Goal: Information Seeking & Learning: Learn about a topic

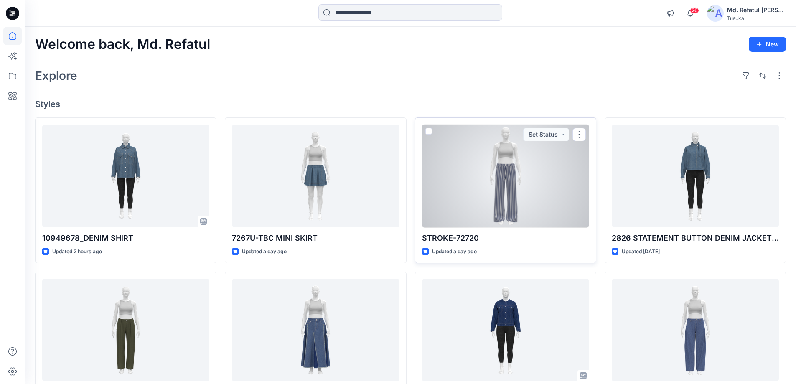
click at [474, 175] on div at bounding box center [505, 175] width 167 height 103
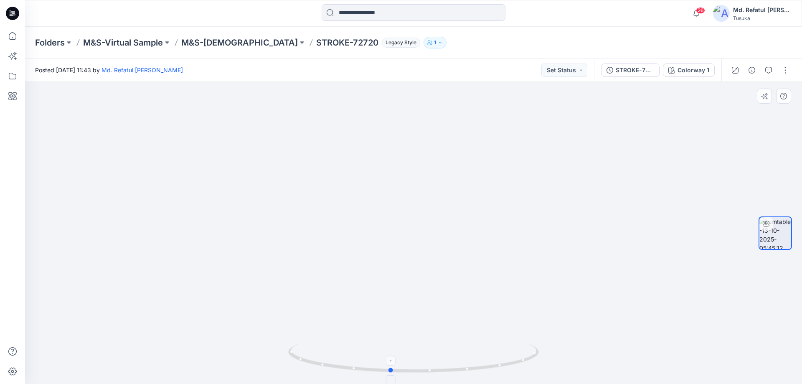
drag, startPoint x: 472, startPoint y: 362, endPoint x: 449, endPoint y: 367, distance: 23.8
click at [449, 367] on icon at bounding box center [414, 358] width 253 height 31
drag, startPoint x: 503, startPoint y: 364, endPoint x: 686, endPoint y: 81, distance: 337.8
click at [440, 372] on icon at bounding box center [414, 358] width 253 height 31
click at [17, 36] on icon at bounding box center [12, 36] width 18 height 18
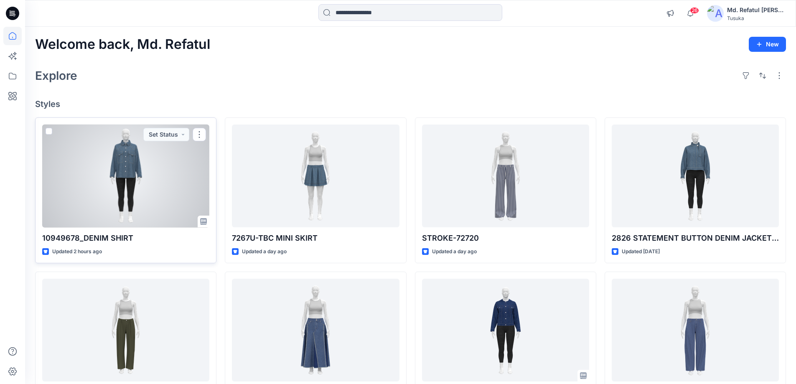
click at [161, 173] on div at bounding box center [125, 175] width 167 height 103
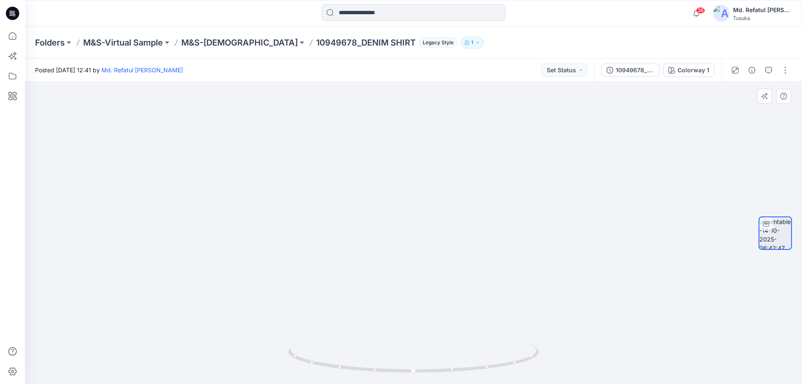
drag, startPoint x: 421, startPoint y: 173, endPoint x: 424, endPoint y: 335, distance: 162.1
click at [424, 338] on img at bounding box center [422, 134] width 815 height 500
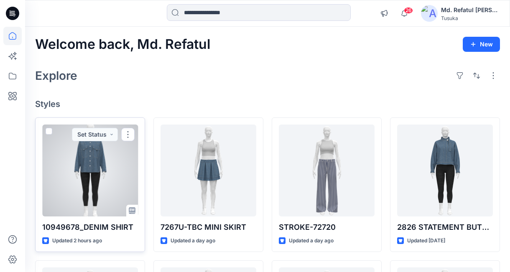
click at [107, 171] on div at bounding box center [90, 170] width 96 height 92
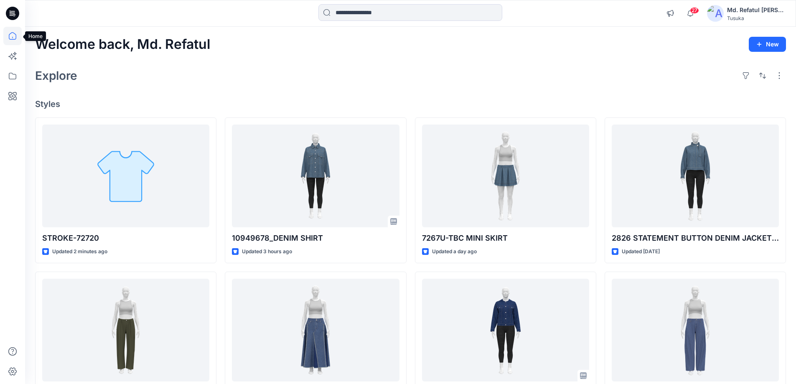
click at [11, 31] on icon at bounding box center [12, 36] width 18 height 18
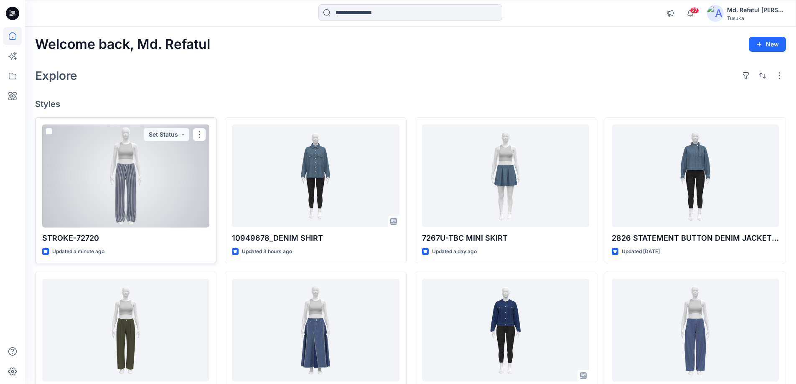
click at [157, 206] on div at bounding box center [125, 175] width 167 height 103
